Goal: Find specific page/section: Find specific page/section

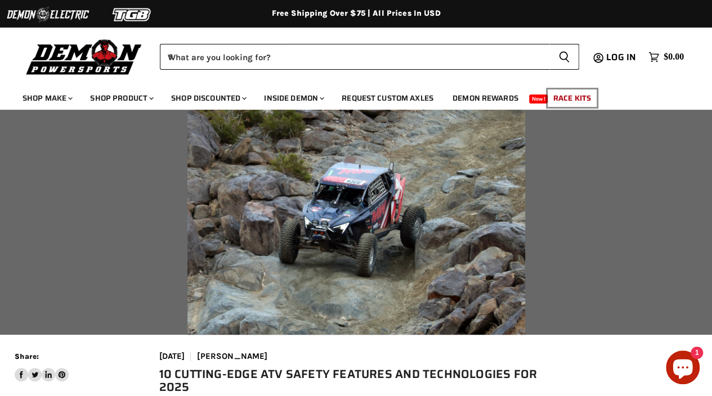
click at [587, 91] on link "Race Kits" at bounding box center [572, 98] width 55 height 23
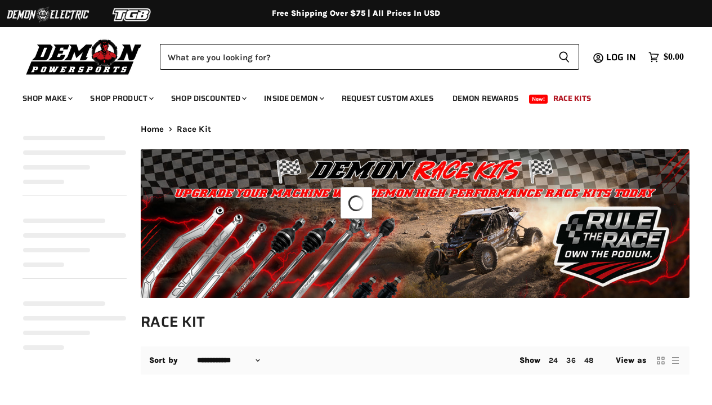
select select "**********"
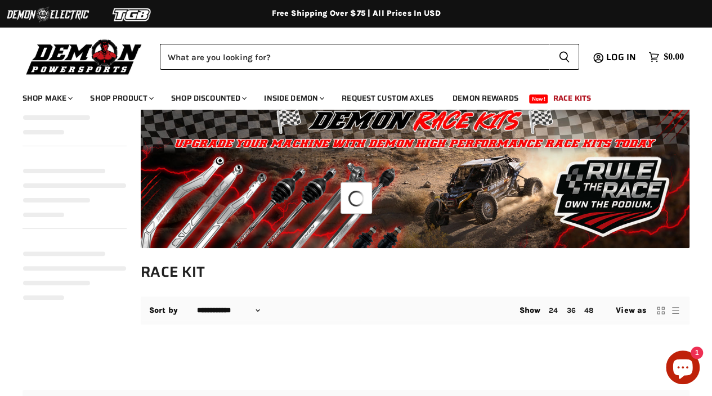
select select "**********"
